Goal: Navigation & Orientation: Go to known website

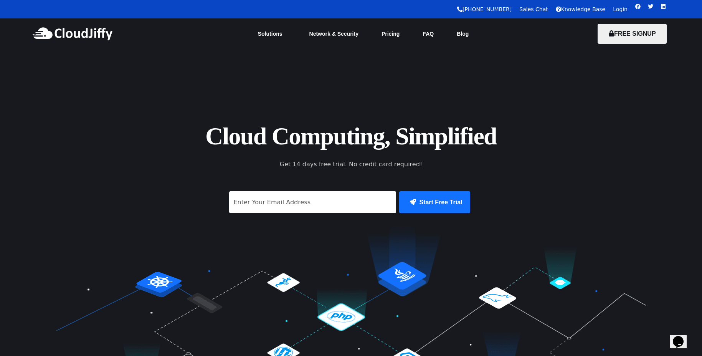
click at [618, 9] on link "Login" at bounding box center [620, 9] width 15 height 6
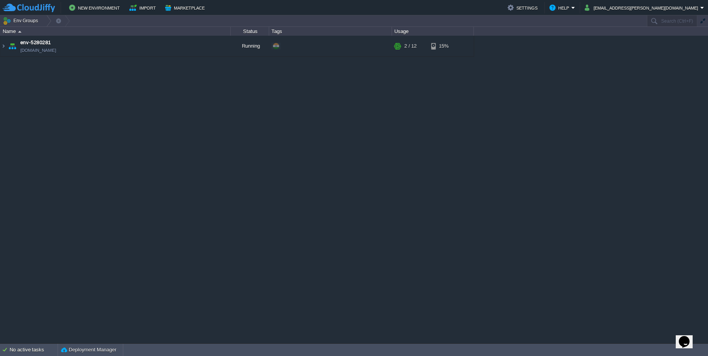
click at [690, 124] on div "env-5280281 [DOMAIN_NAME] Running + Add to Env Group RAM 10% CPU 1% 2 / 12 15%" at bounding box center [354, 189] width 708 height 307
click at [640, 113] on div "env-5280281 env-5280281.cloudjiffy.net Running + Add to Env Group RAM 10% CPU 1…" at bounding box center [354, 189] width 708 height 307
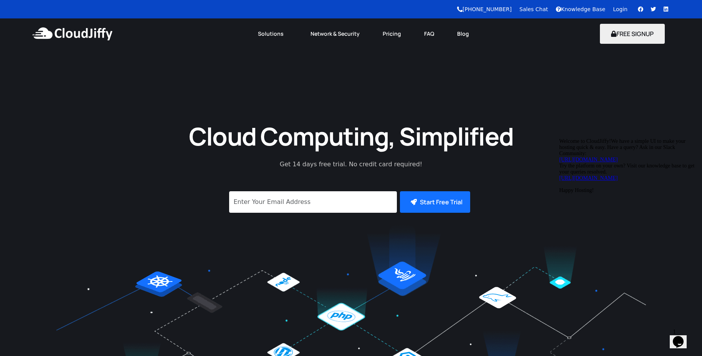
click at [630, 126] on div "Cloud Computing, Simplified Get 14 days free trial. No credit card required! Su…" at bounding box center [351, 263] width 702 height 295
